Goal: Learn about a topic

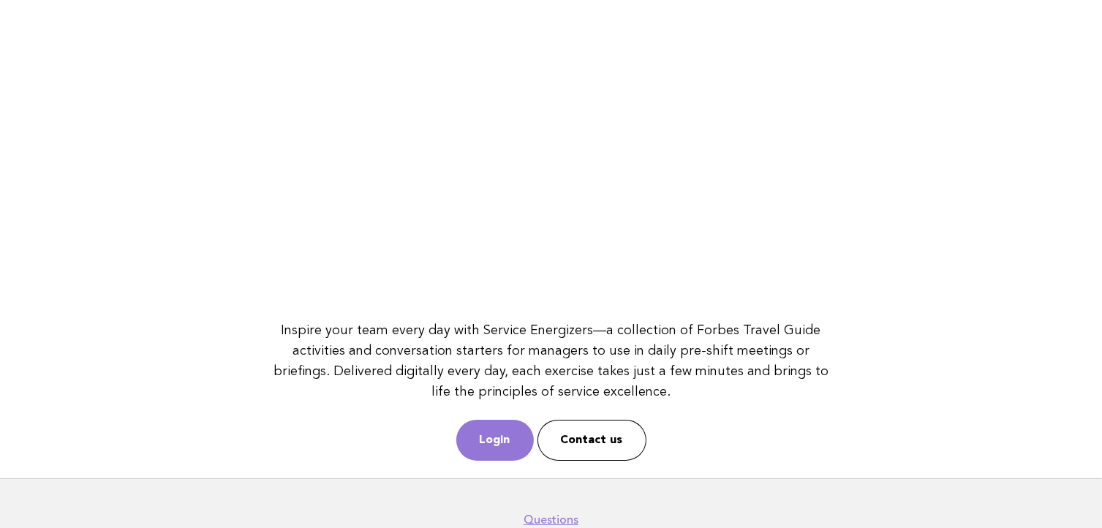
scroll to position [194, 0]
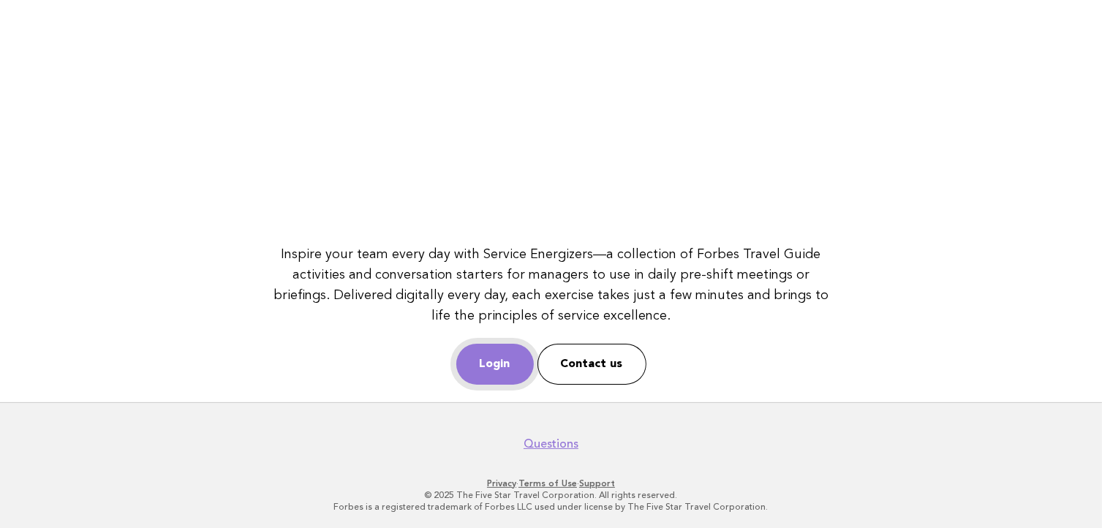
click at [485, 351] on link "Login" at bounding box center [495, 364] width 78 height 41
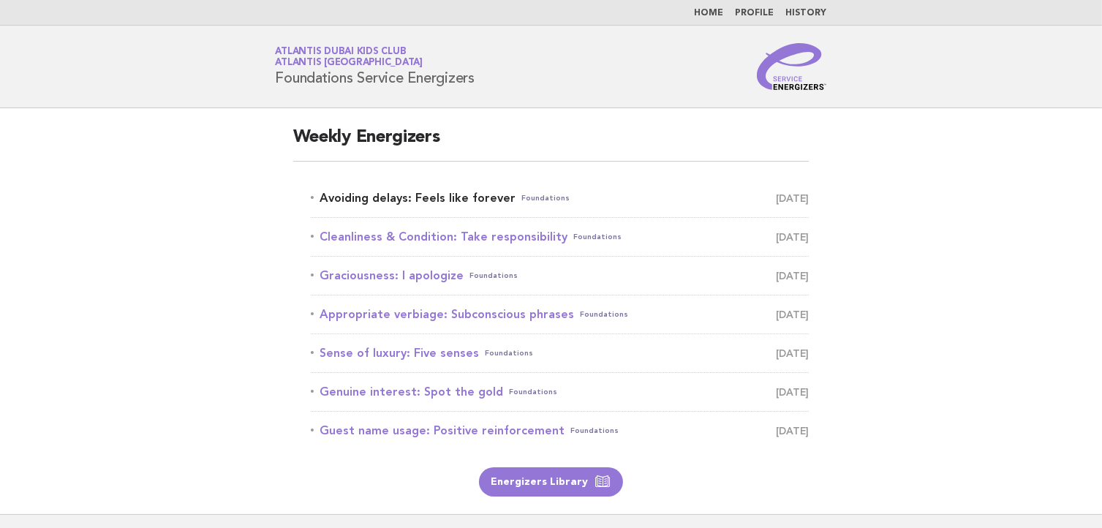
click at [413, 205] on link "Avoiding delays: Feels like forever Foundations September 7" at bounding box center [560, 198] width 499 height 20
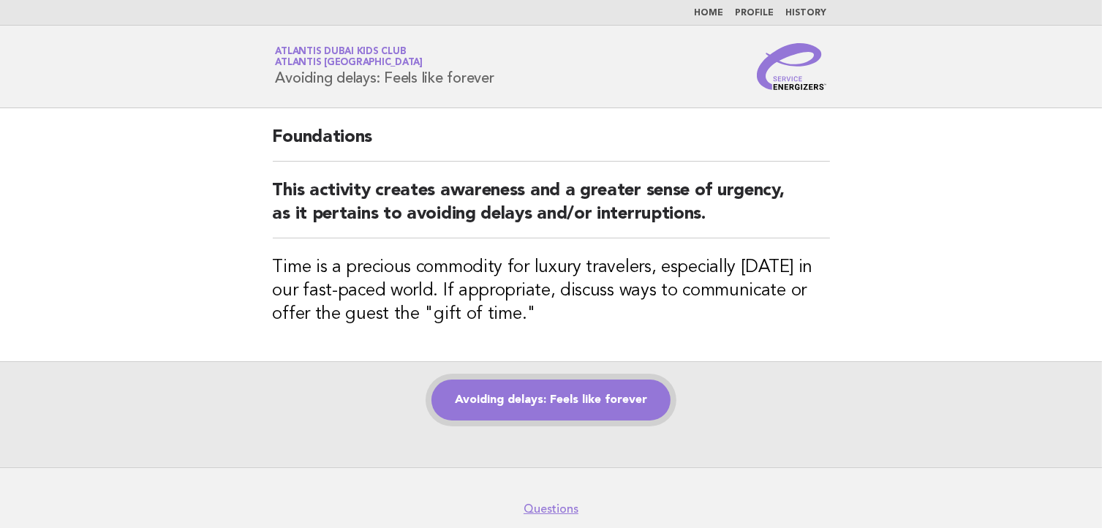
click at [492, 404] on link "Avoiding delays: Feels like forever" at bounding box center [551, 400] width 239 height 41
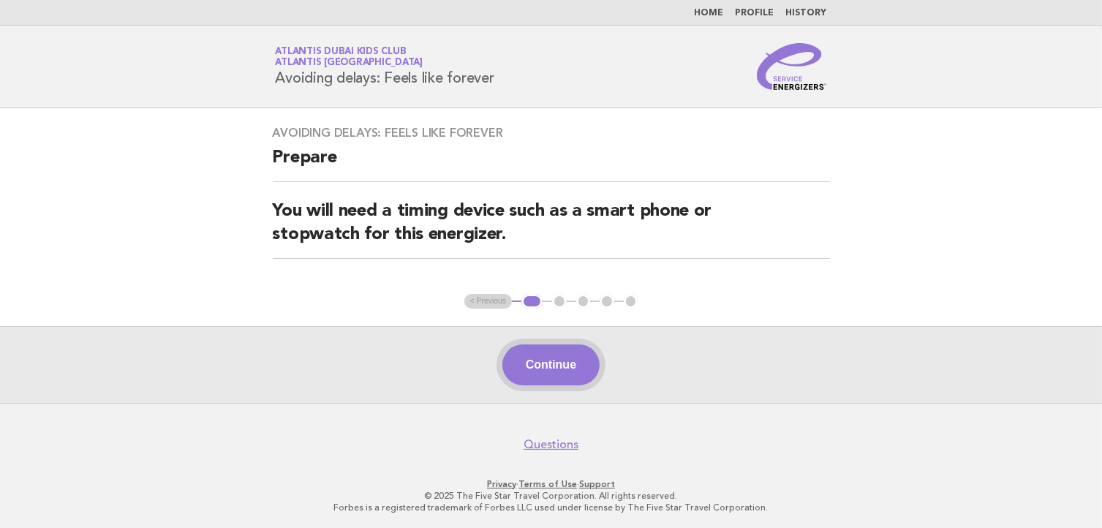
click at [530, 365] on button "Continue" at bounding box center [551, 365] width 97 height 41
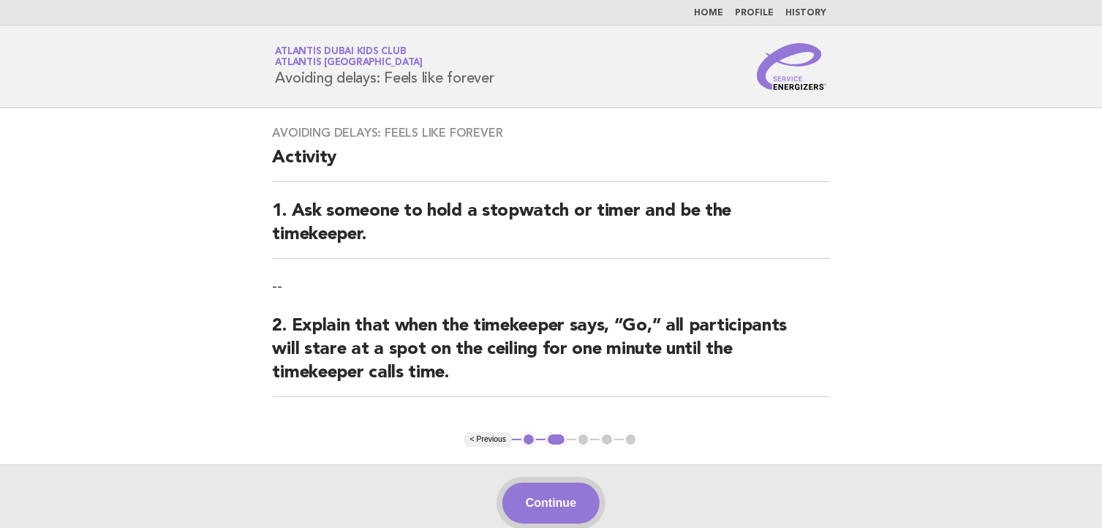
click at [541, 505] on button "Continue" at bounding box center [551, 503] width 97 height 41
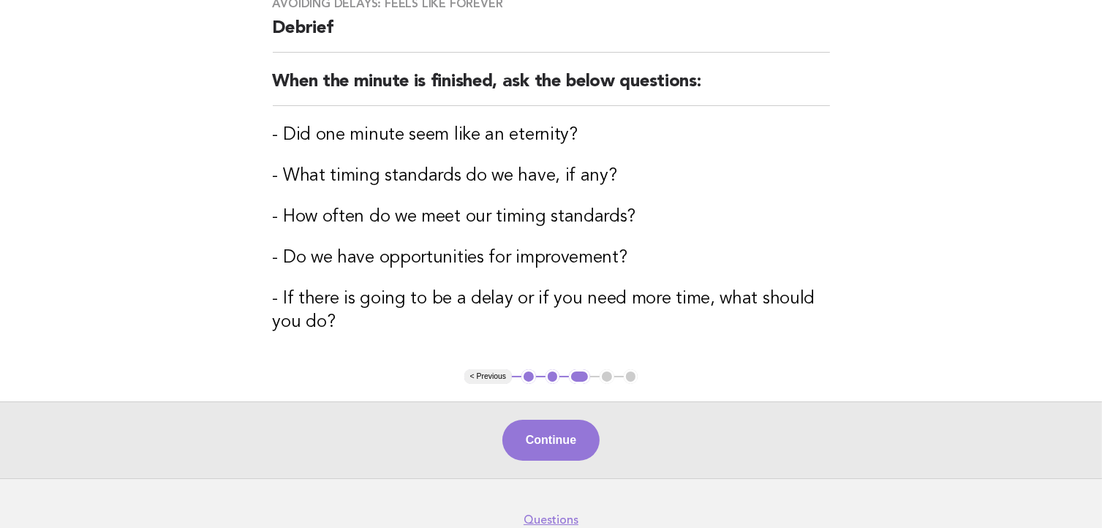
scroll to position [146, 0]
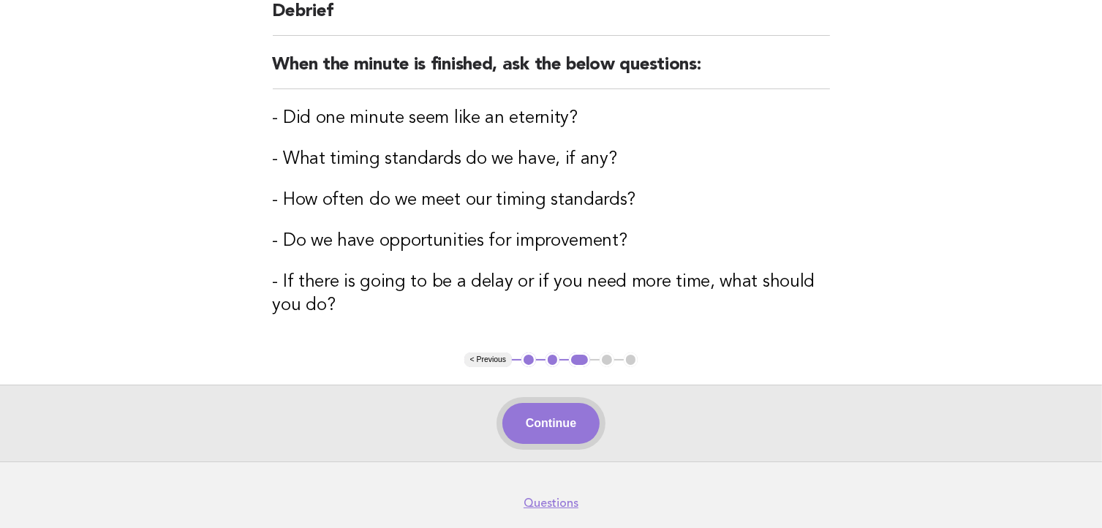
click at [551, 435] on button "Continue" at bounding box center [551, 423] width 97 height 41
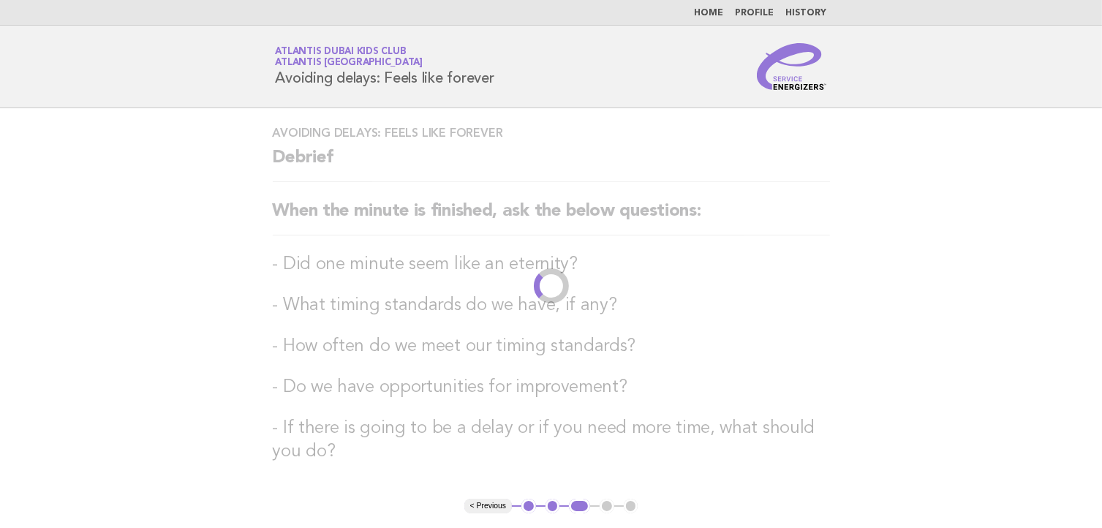
scroll to position [0, 0]
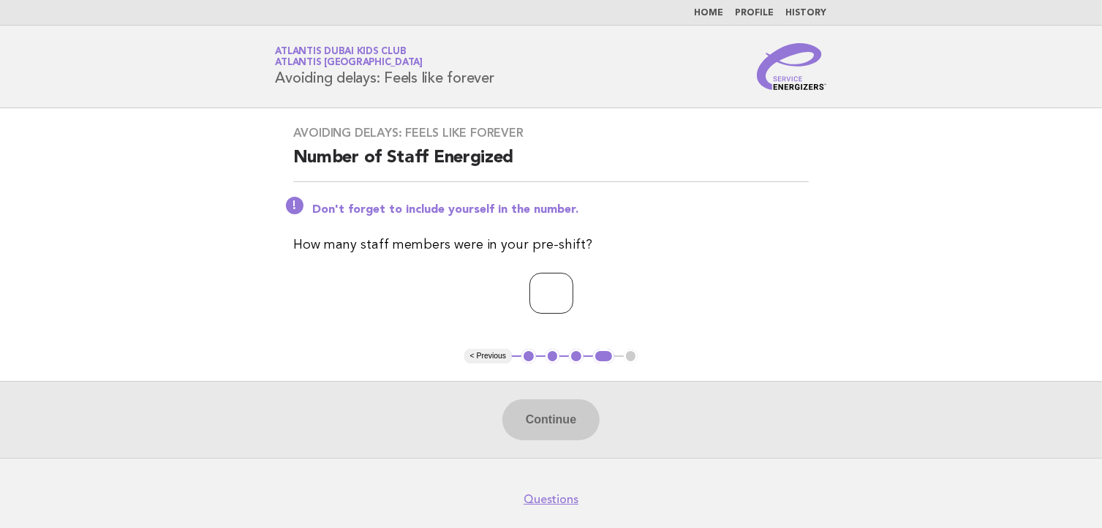
click at [530, 292] on input "number" at bounding box center [552, 293] width 44 height 41
type input "*"
click at [558, 415] on button "Continue" at bounding box center [551, 419] width 97 height 41
